Goal: Transaction & Acquisition: Purchase product/service

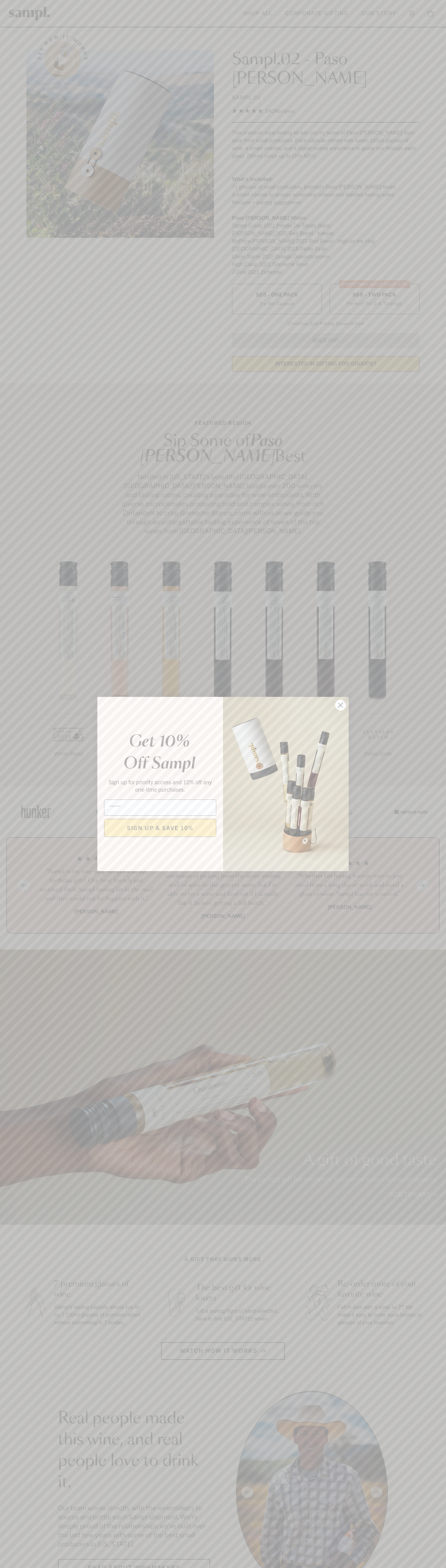
click at [341, 705] on icon "Close dialog" at bounding box center [341, 705] width 5 height 5
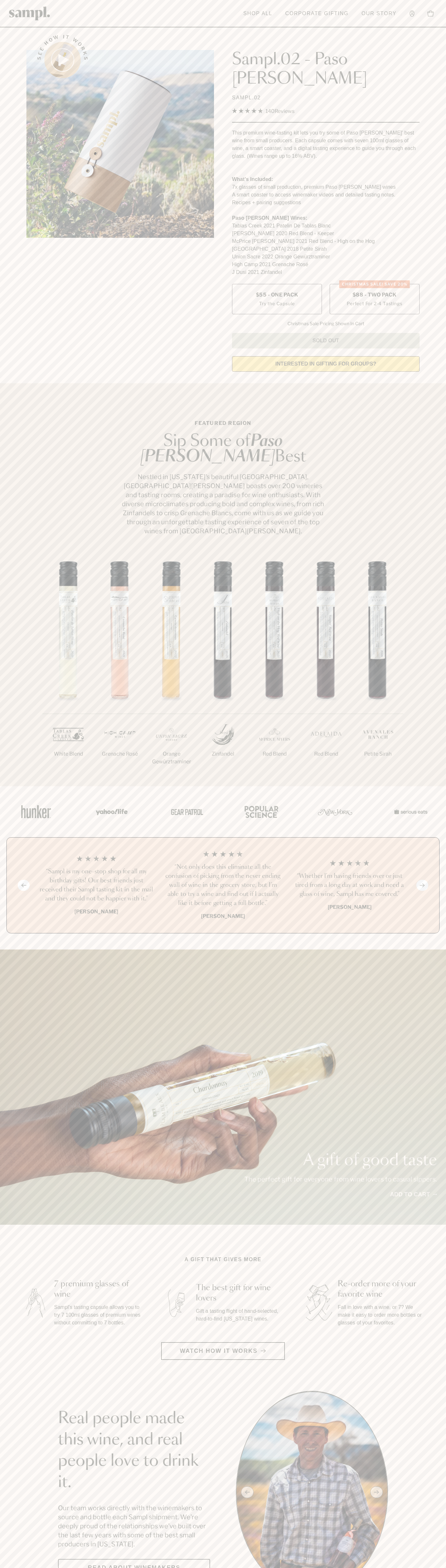
click at [374, 284] on label "CHRISTMAS SALE! Save 20% $88 - Two Pack Perfect For 2-4 Tastings" at bounding box center [374, 299] width 90 height 31
click at [232, 25] on header "Toggle navigation menu Shop All Corporate Gifting Our Story Account Story Shop …" at bounding box center [223, 13] width 446 height 28
click at [426, 1444] on section "Real people made this wine, and real people love to drink it. Our team works di…" at bounding box center [223, 1492] width 446 height 202
click at [146, 1567] on html "Skip to main content Toggle navigation menu Shop All Corporate Gifting Our Stor…" at bounding box center [223, 1581] width 446 height 3164
click at [1, 1321] on section "A gift that gives more 7 premium glasses of wine Sampl's tasting capsule allows…" at bounding box center [223, 1307] width 446 height 104
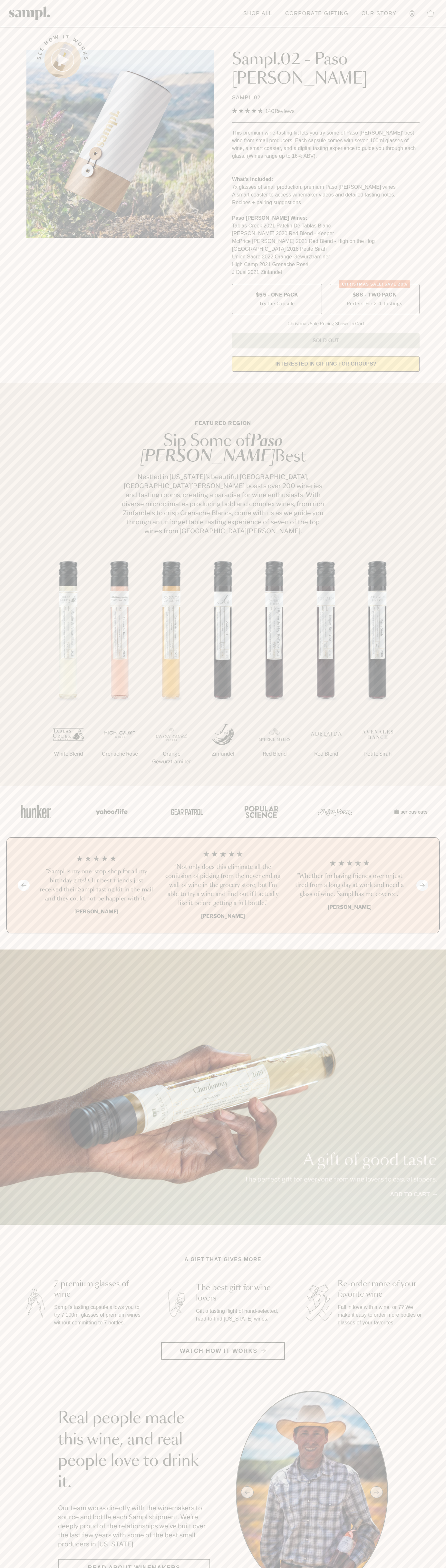
click at [374, 284] on label "CHRISTMAS SALE! Save 20% $88 - Two Pack Perfect For 2-4 Tastings" at bounding box center [374, 299] width 90 height 31
click at [223, 863] on h3 "“Not only does this eliminate all the confusion of picking from the never endin…" at bounding box center [223, 885] width 116 height 45
